Goal: Navigation & Orientation: Find specific page/section

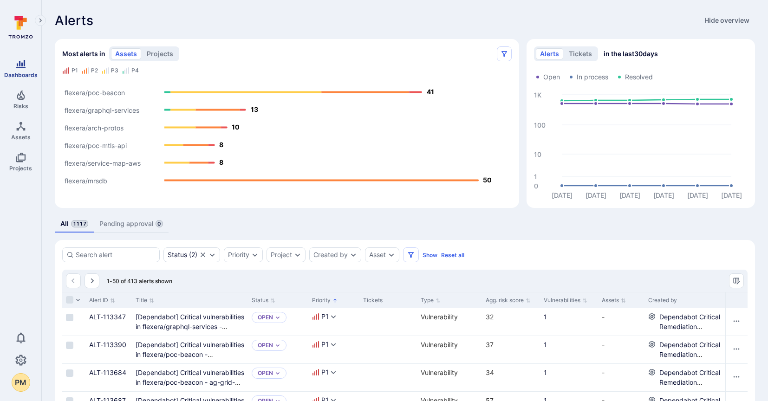
click at [19, 66] on icon "Dashboards" at bounding box center [20, 63] width 11 height 11
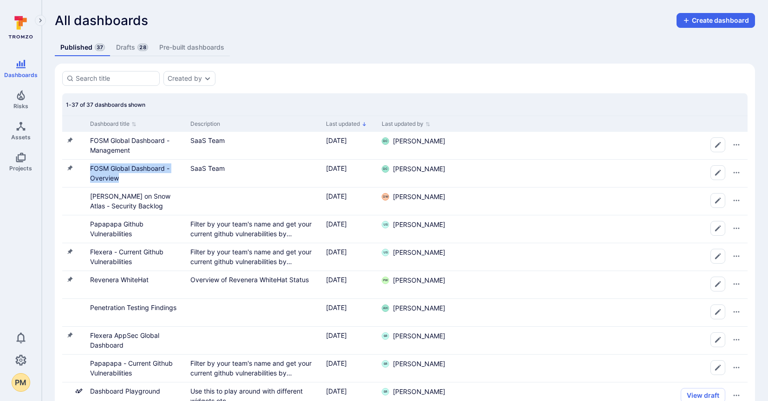
click at [130, 46] on link "Drafts 28" at bounding box center [131, 47] width 43 height 17
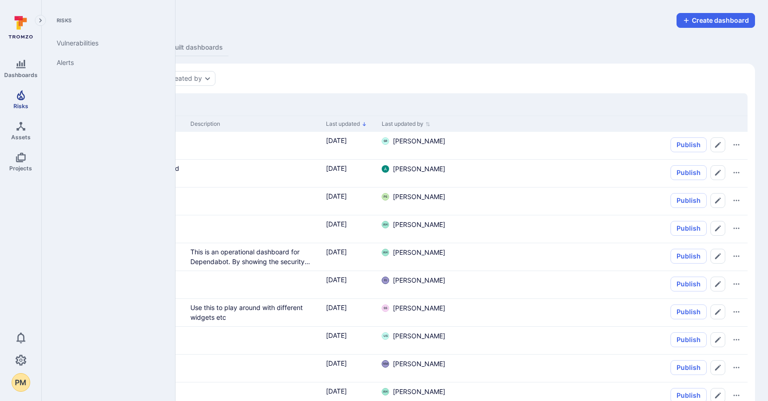
click at [18, 96] on icon "Risks" at bounding box center [20, 95] width 11 height 11
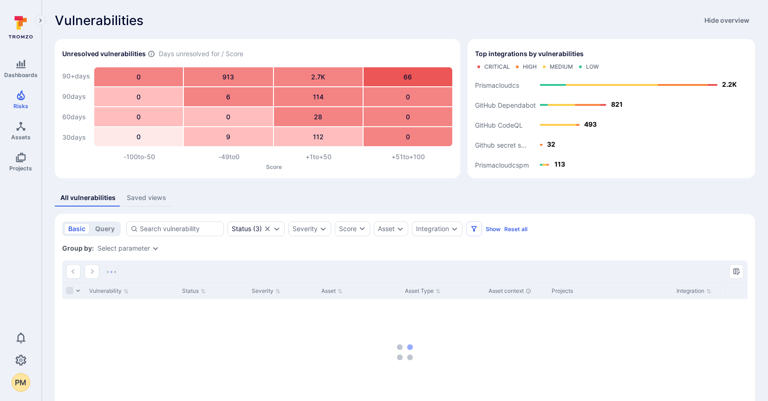
scroll to position [60, 0]
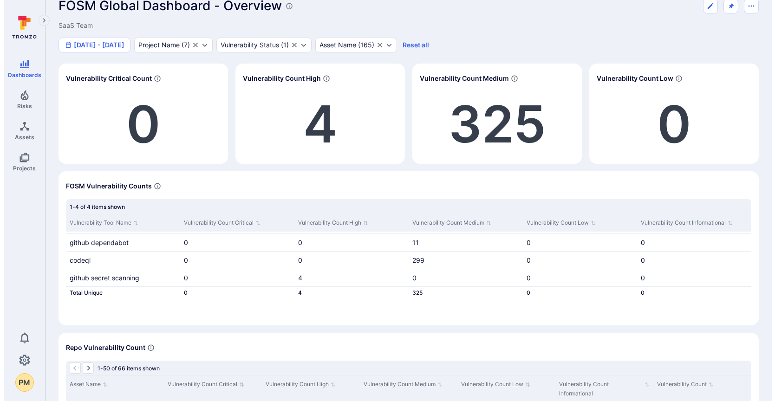
scroll to position [11, 0]
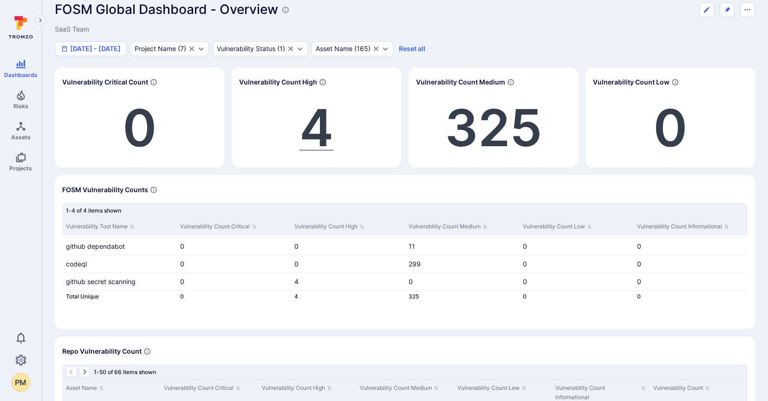
click at [314, 126] on span "4" at bounding box center [316, 128] width 34 height 62
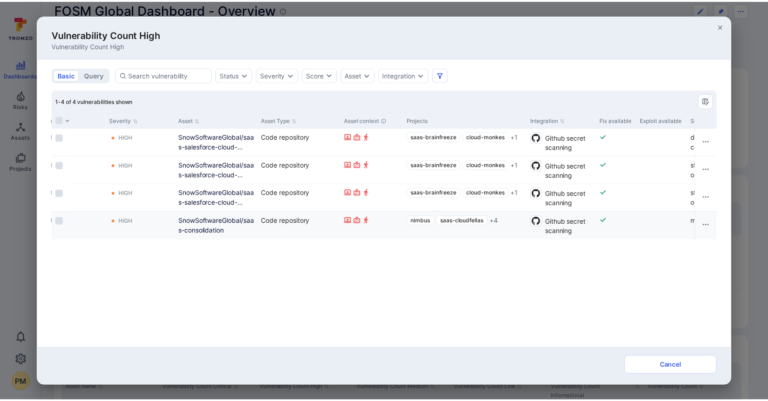
scroll to position [0, 0]
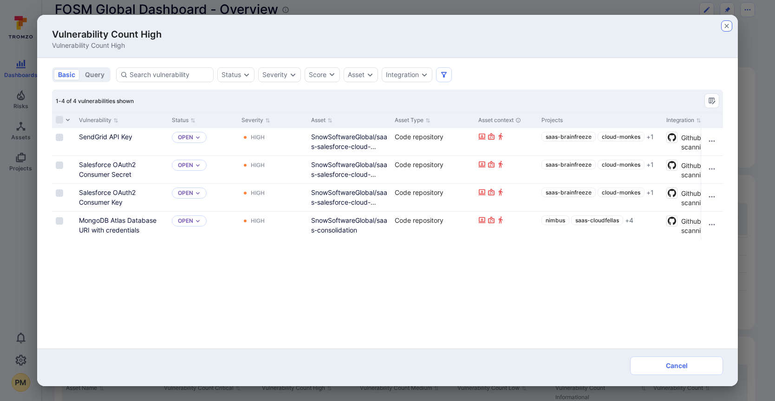
click at [727, 24] on icon "button" at bounding box center [726, 25] width 7 height 7
